Goal: Find specific page/section: Find specific page/section

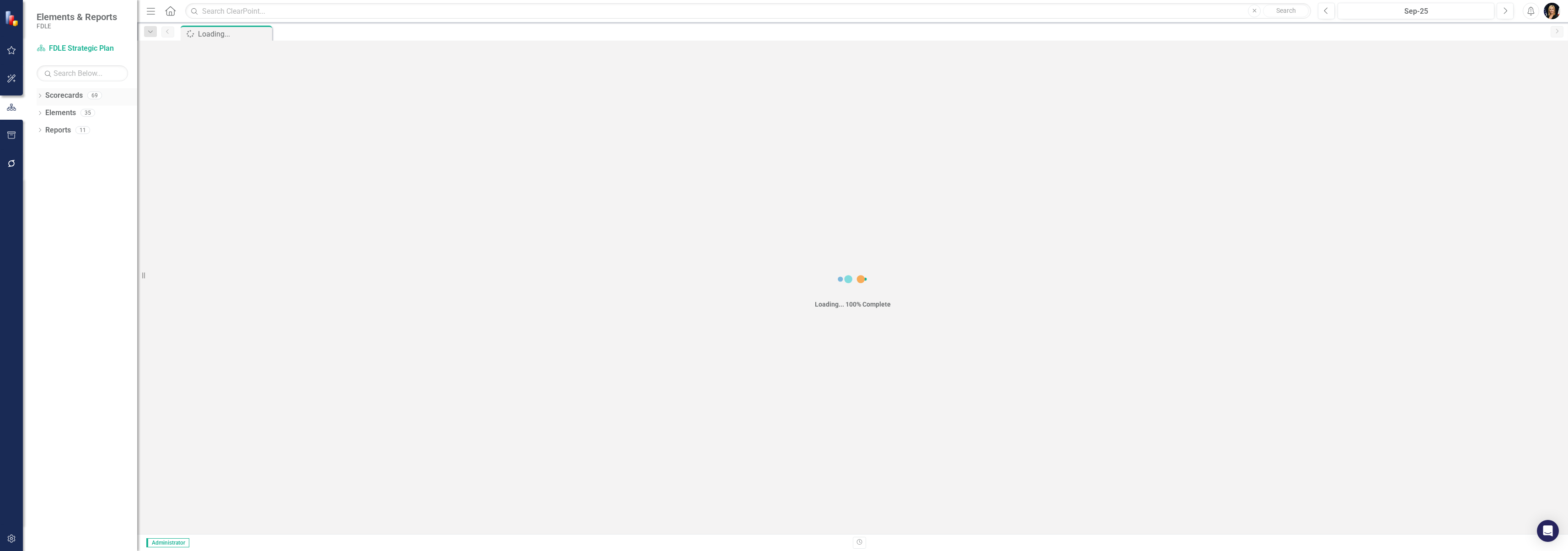
click at [41, 94] on div "Dropdown" at bounding box center [40, 97] width 7 height 8
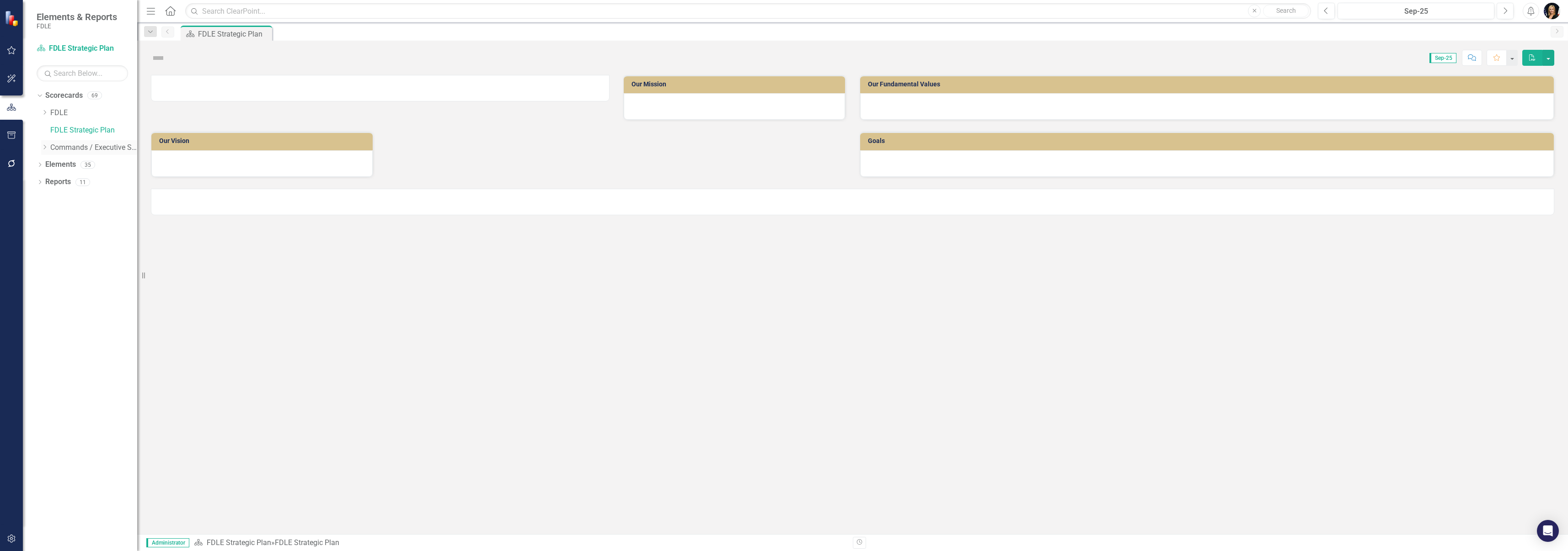
click at [45, 145] on icon "Dropdown" at bounding box center [44, 147] width 7 height 5
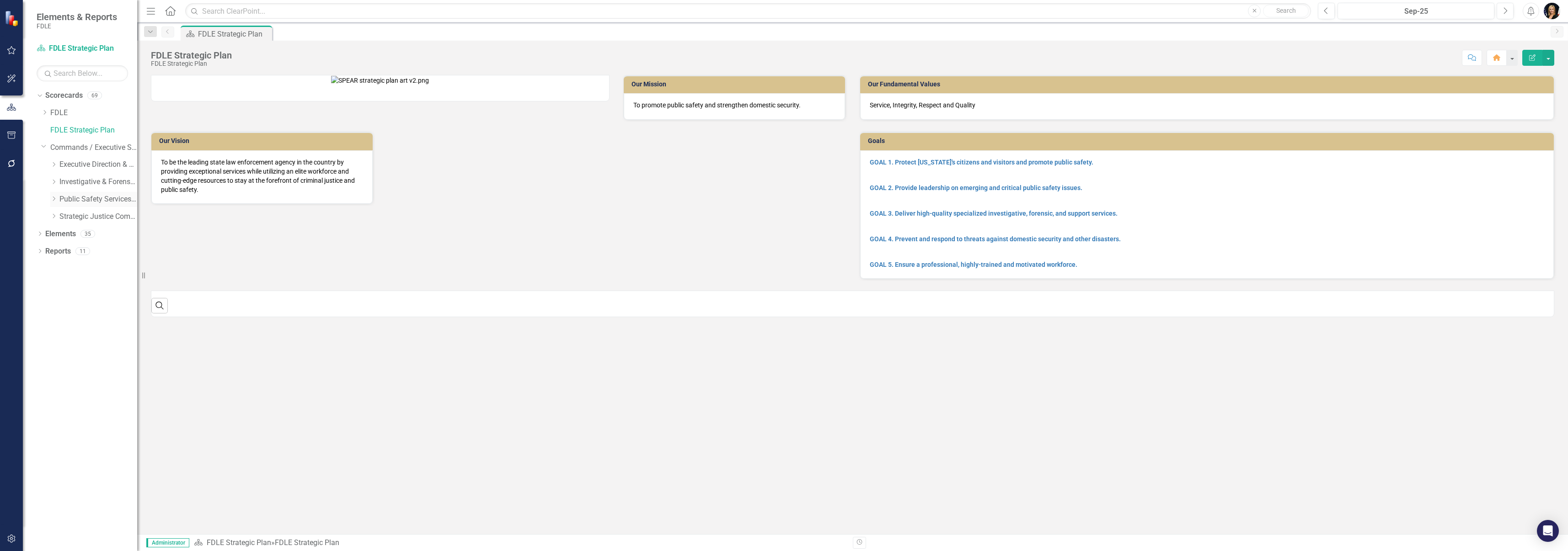
click at [56, 198] on icon "Dropdown" at bounding box center [54, 198] width 7 height 5
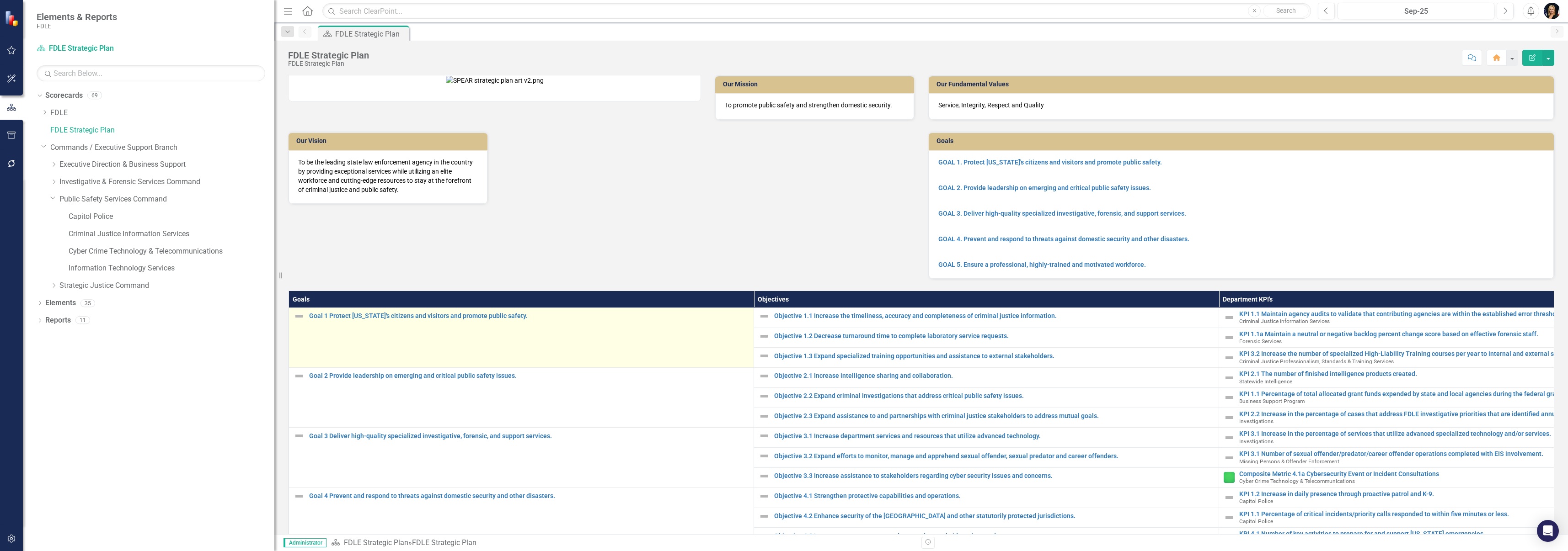
drag, startPoint x: 139, startPoint y: 341, endPoint x: 305, endPoint y: 327, distance: 166.6
click at [365, 354] on div "Elements & Reports FDLE Scorecard FDLE Strategic Plan Search Dropdown Scorecard…" at bounding box center [784, 276] width 1568 height 551
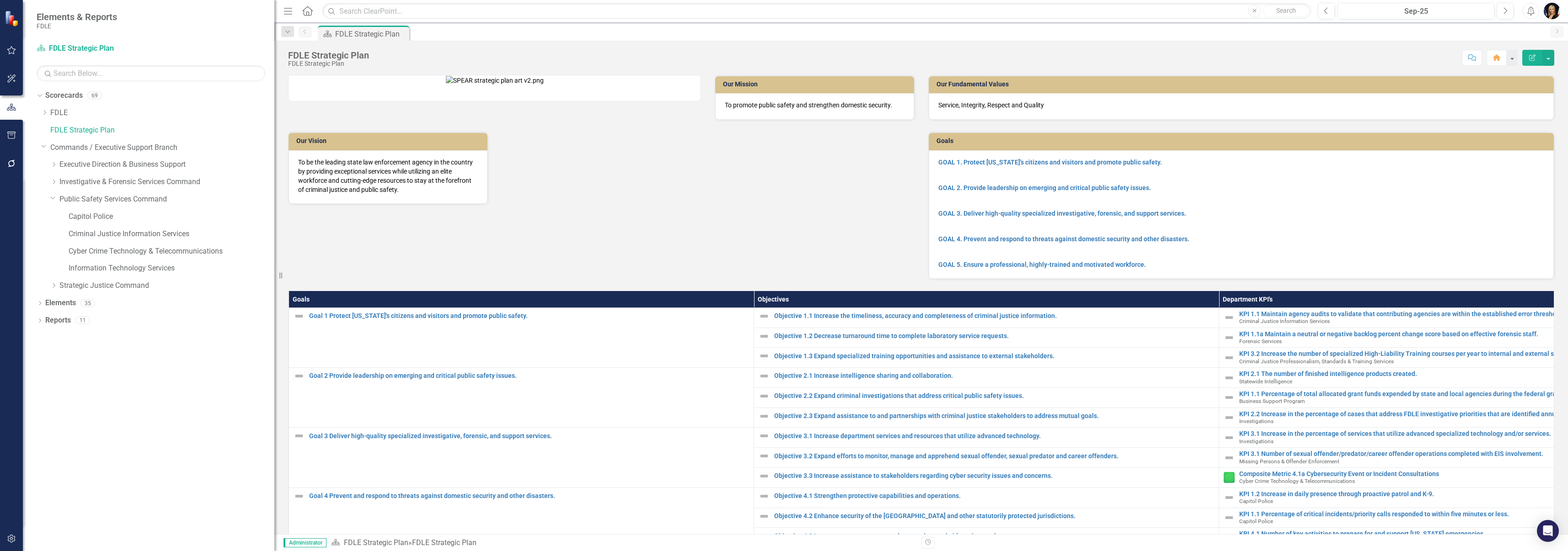
drag, startPoint x: 279, startPoint y: 276, endPoint x: 422, endPoint y: 280, distance: 143.1
click at [433, 280] on div "Elements & Reports FDLE Scorecard FDLE Strategic Plan Search Dropdown Scorecard…" at bounding box center [784, 276] width 1568 height 551
click at [86, 232] on link "Criminal Justice Information Services" at bounding box center [172, 234] width 206 height 10
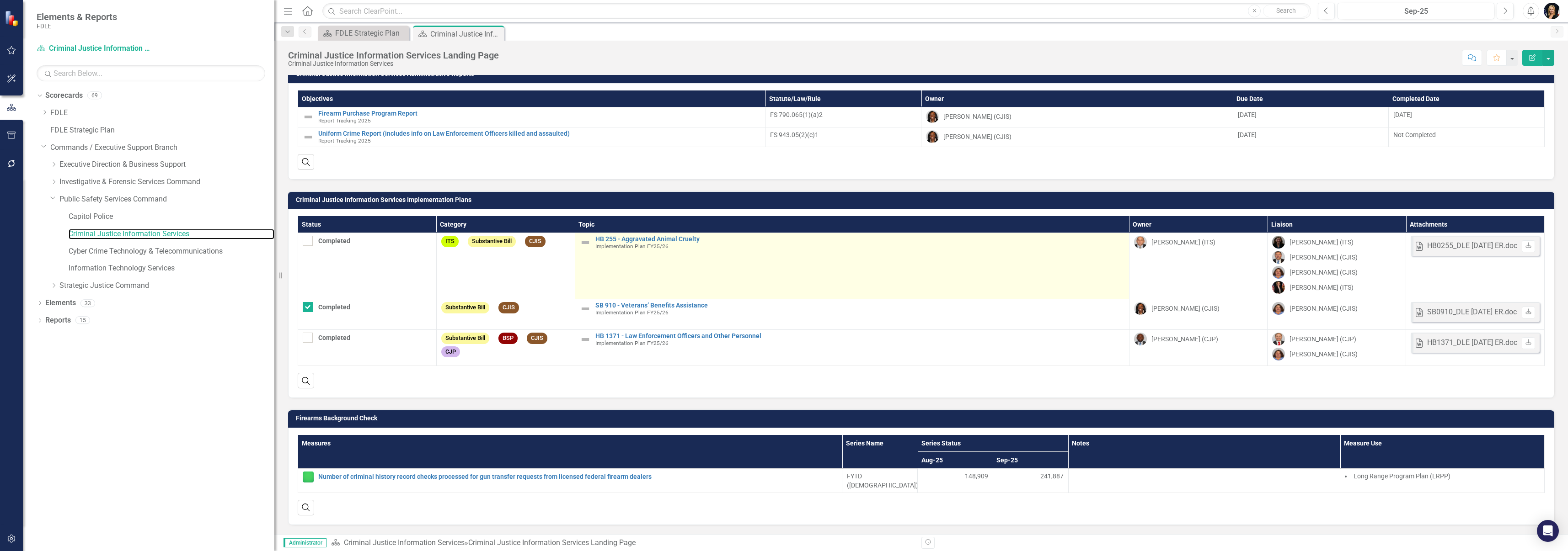
scroll to position [1081, 0]
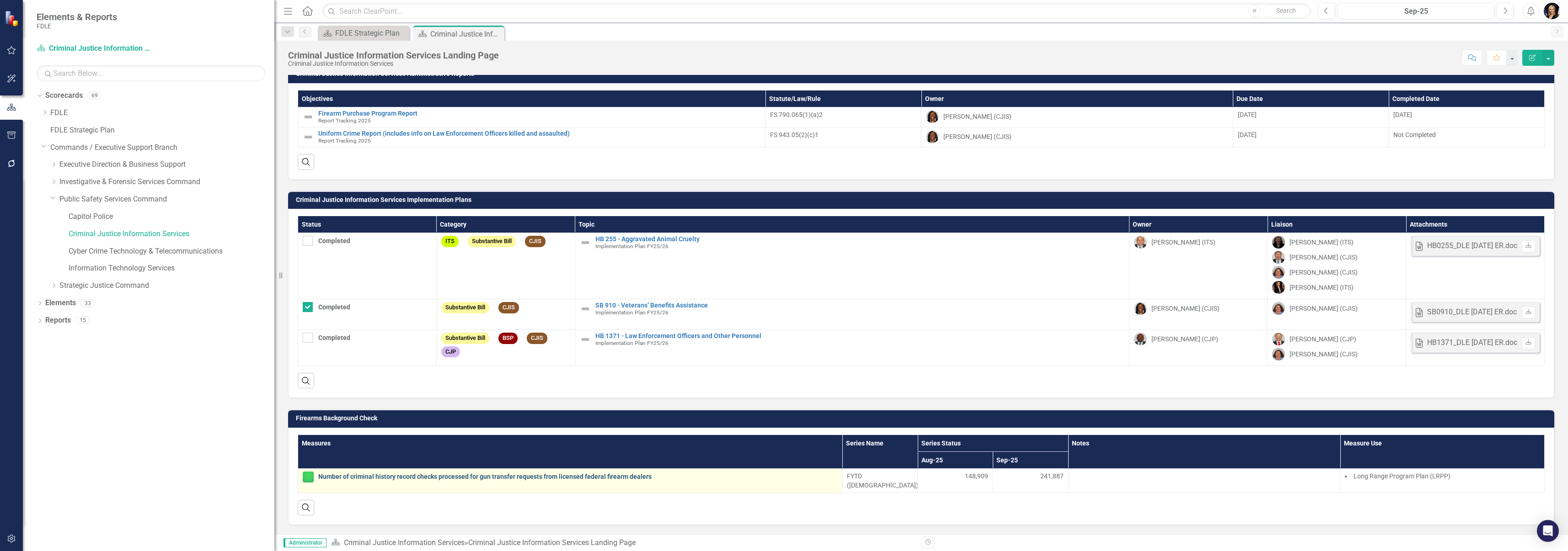
click at [373, 480] on link "Number of criminal history record checks processed for gun transfer requests fr…" at bounding box center [578, 476] width 519 height 7
